Goal: Transaction & Acquisition: Subscribe to service/newsletter

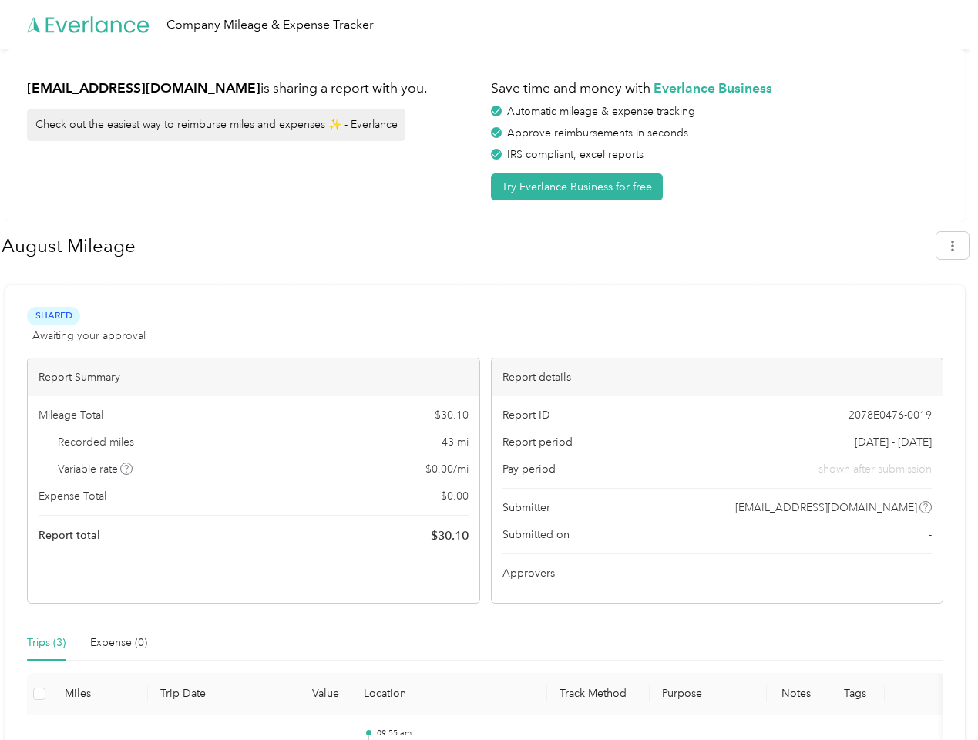
click at [491, 370] on div "Report details" at bounding box center [716, 377] width 451 height 38
click at [488, 25] on div "Company Mileage & Expense Tracker" at bounding box center [485, 24] width 970 height 49
click at [579, 186] on button "Try Everlance Business for free" at bounding box center [577, 186] width 172 height 27
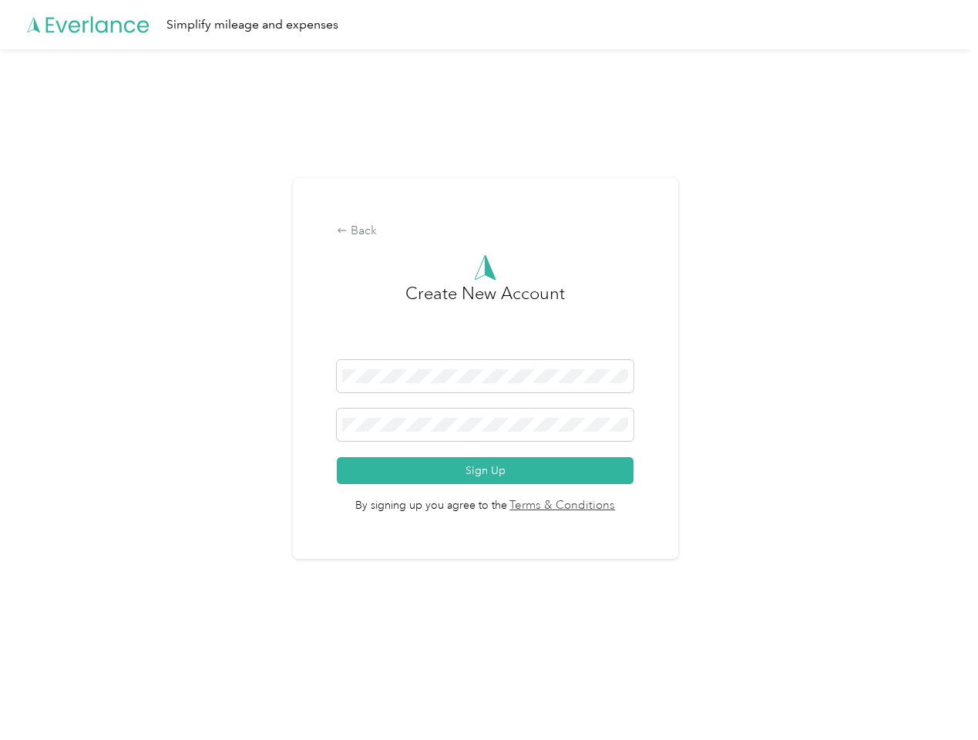
click at [468, 246] on div "Back Create New Account Sign Up By signing up you agree to the Terms & Conditio…" at bounding box center [485, 368] width 385 height 381
click at [960, 245] on div "Back Create New Account Sign Up By signing up you agree to the Terms & Conditio…" at bounding box center [485, 374] width 970 height 651
click at [127, 468] on div "Back Create New Account Sign Up By signing up you agree to the Terms & Conditio…" at bounding box center [485, 374] width 970 height 651
click at [607, 507] on link "Terms & Conditions" at bounding box center [561, 506] width 109 height 18
click at [46, 642] on div "Back Create New Account Sign Up By signing up you agree to the Terms & Conditio…" at bounding box center [485, 374] width 970 height 651
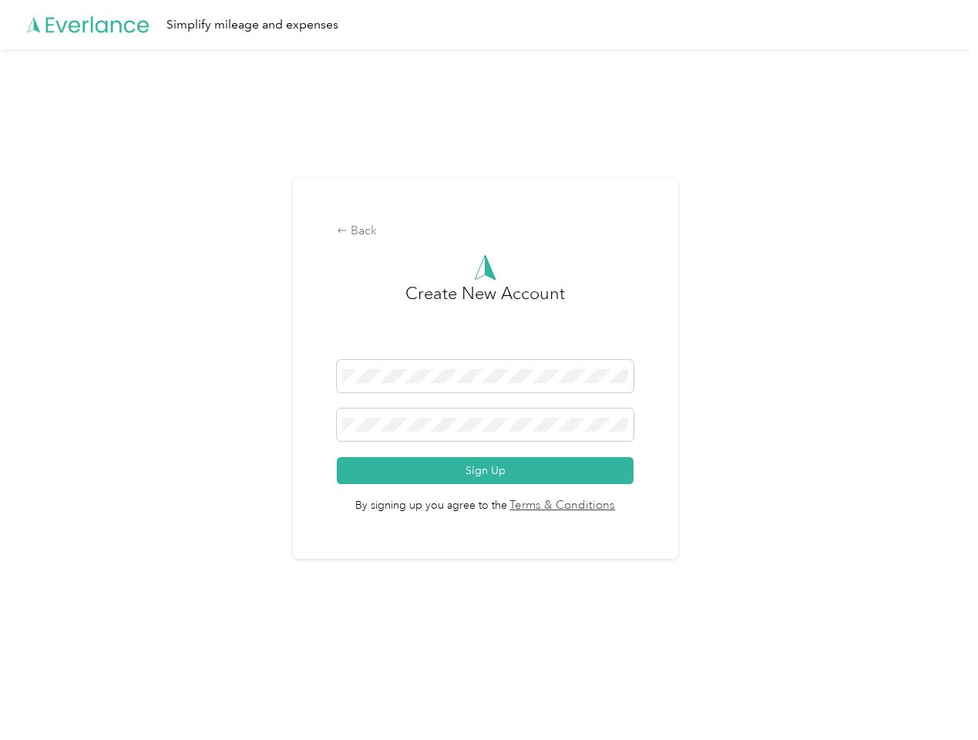
click at [119, 642] on div "Back Create New Account Sign Up By signing up you agree to the Terms & Conditio…" at bounding box center [485, 374] width 970 height 651
click at [39, 693] on div "Back Create New Account Sign Up By signing up you agree to the Terms & Conditio…" at bounding box center [485, 374] width 970 height 651
